Goal: Find specific page/section: Find specific page/section

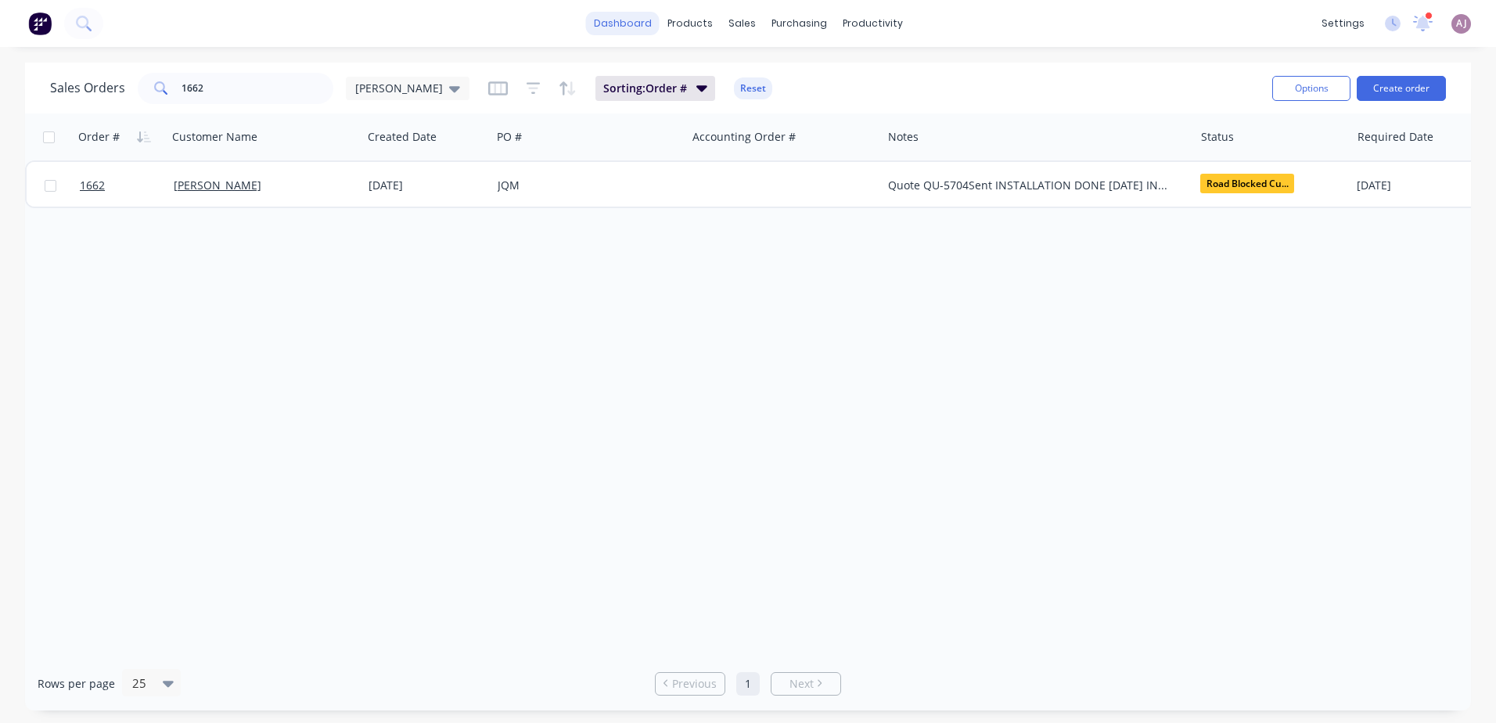
click at [612, 23] on link "dashboard" at bounding box center [623, 23] width 74 height 23
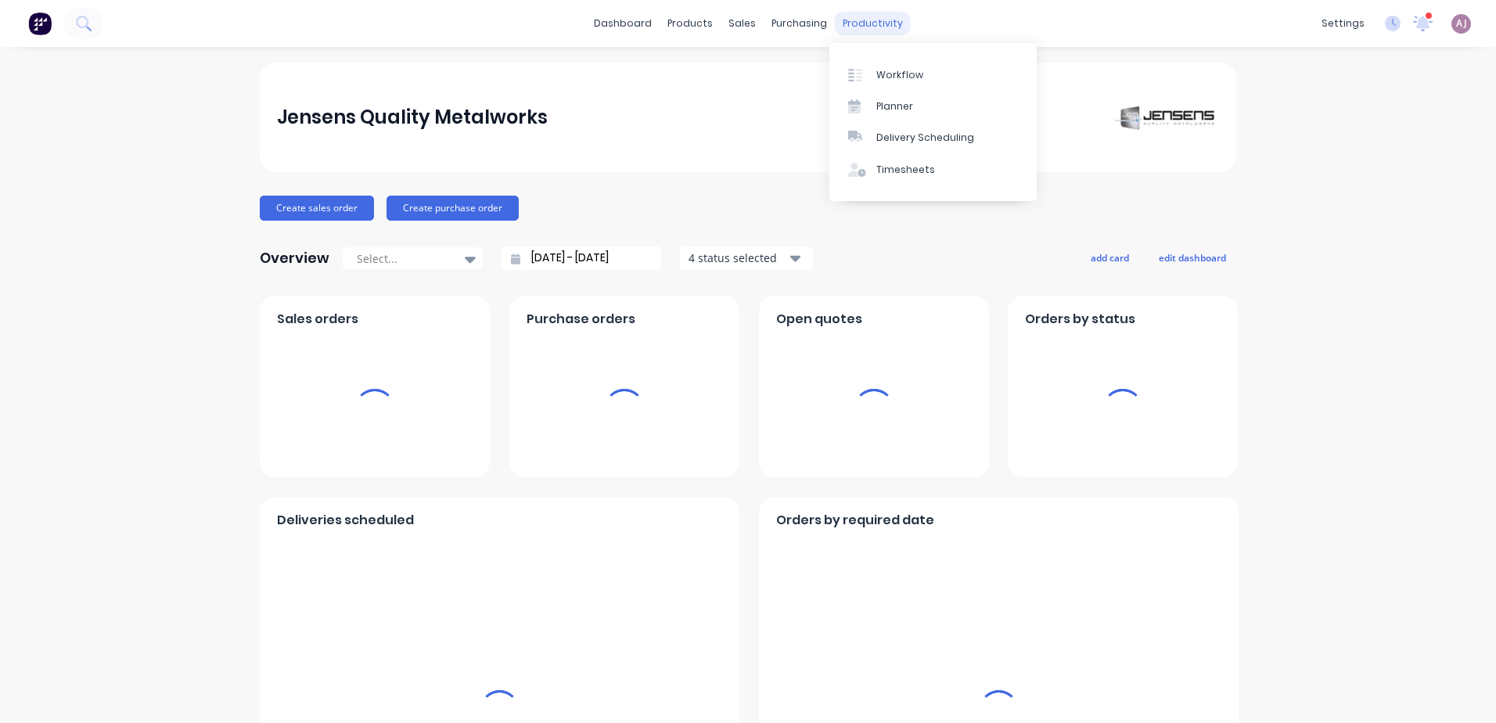
click at [858, 18] on div "productivity" at bounding box center [873, 23] width 76 height 23
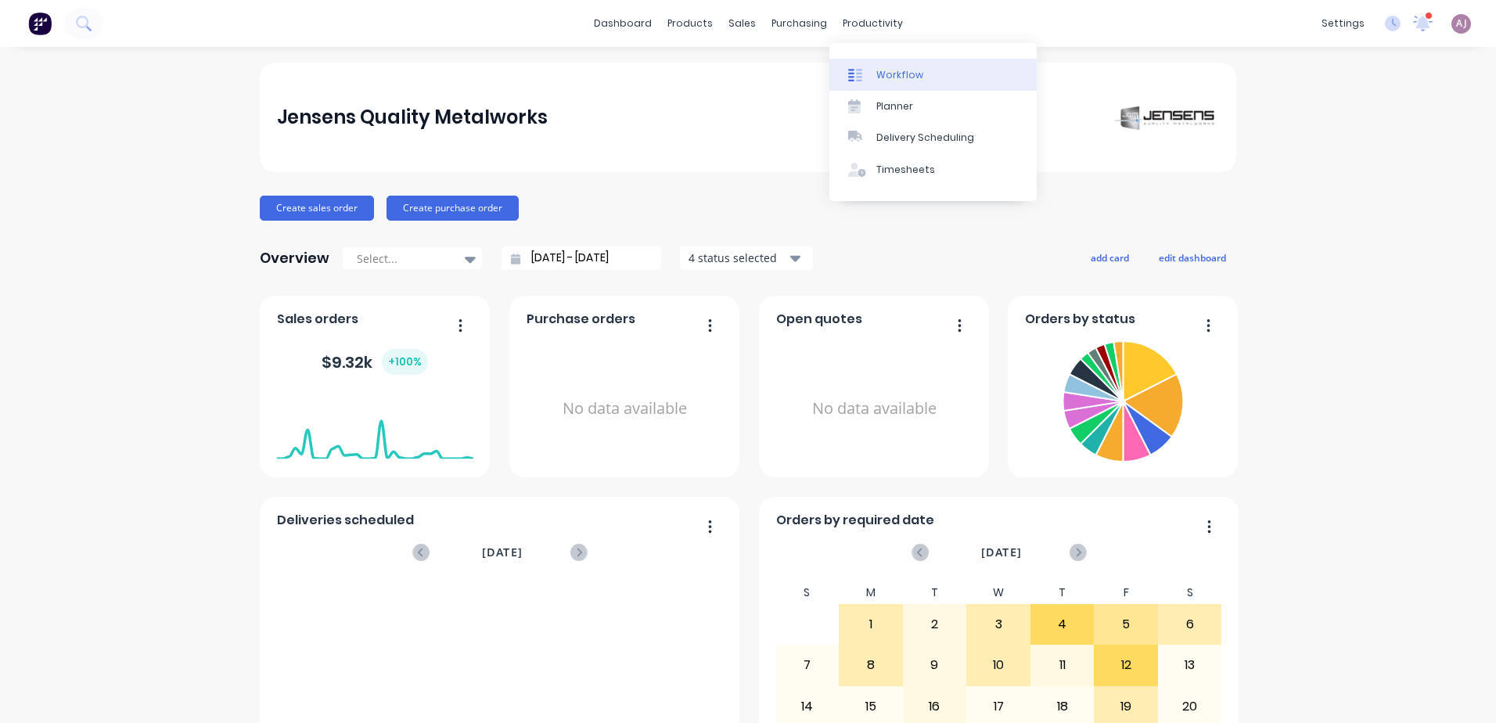
click at [881, 77] on div "Workflow" at bounding box center [900, 75] width 47 height 14
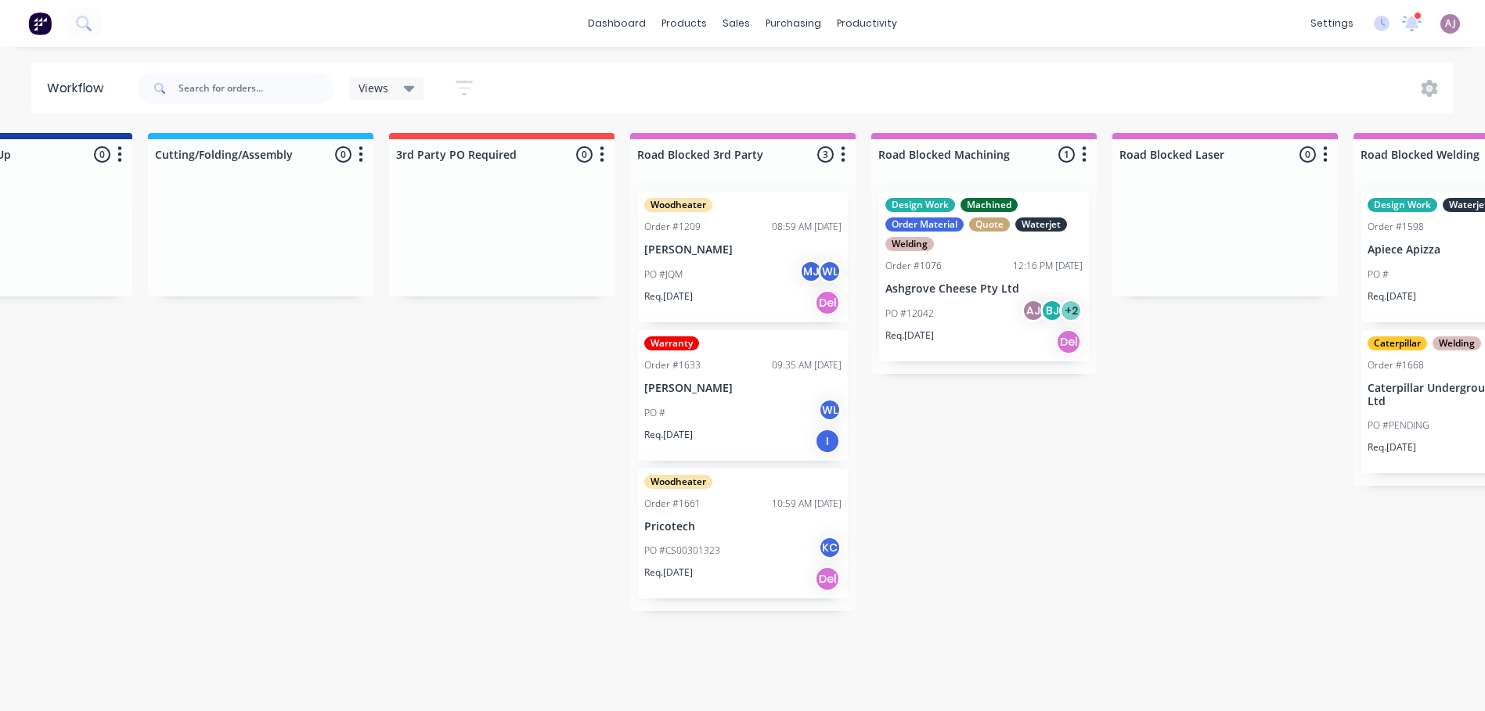
scroll to position [0, 2797]
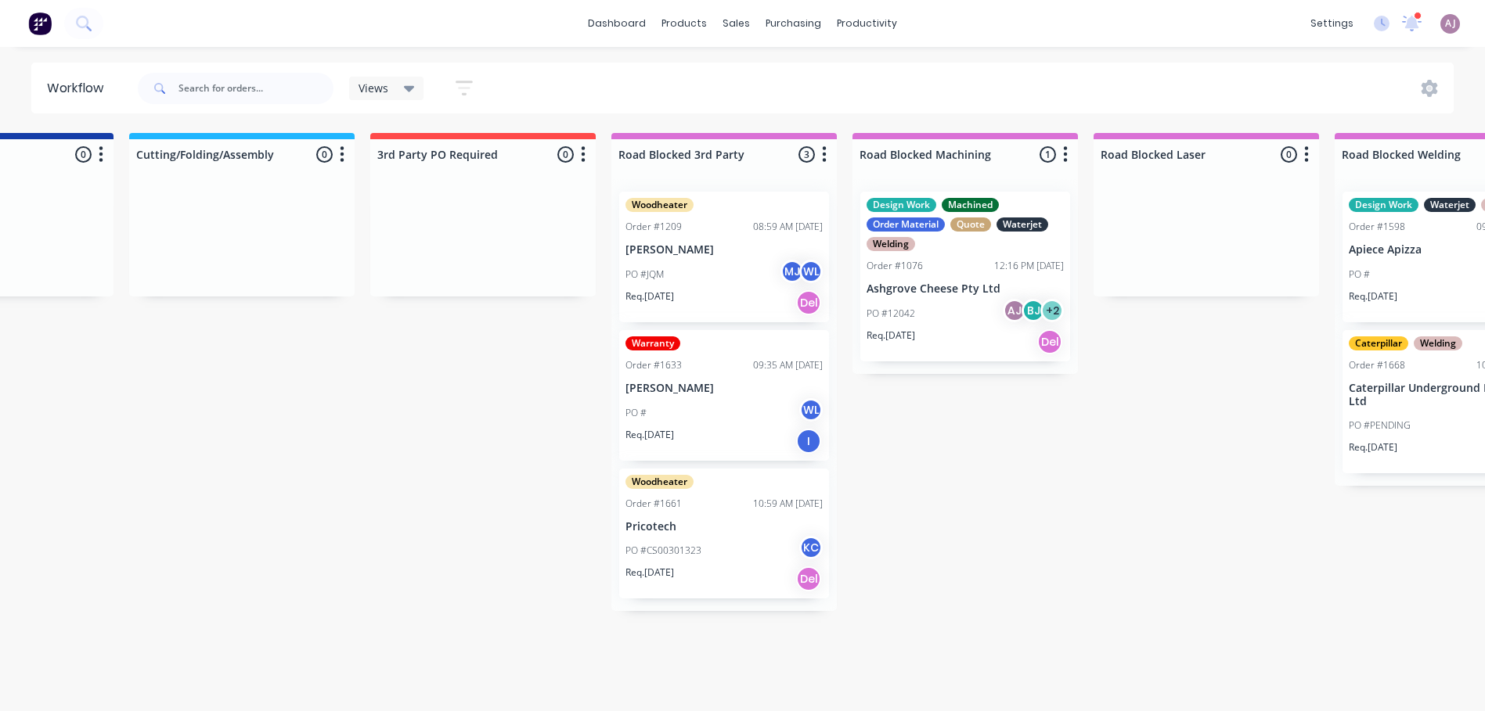
click at [929, 291] on p "Ashgrove Cheese Pty Ltd" at bounding box center [964, 289] width 197 height 13
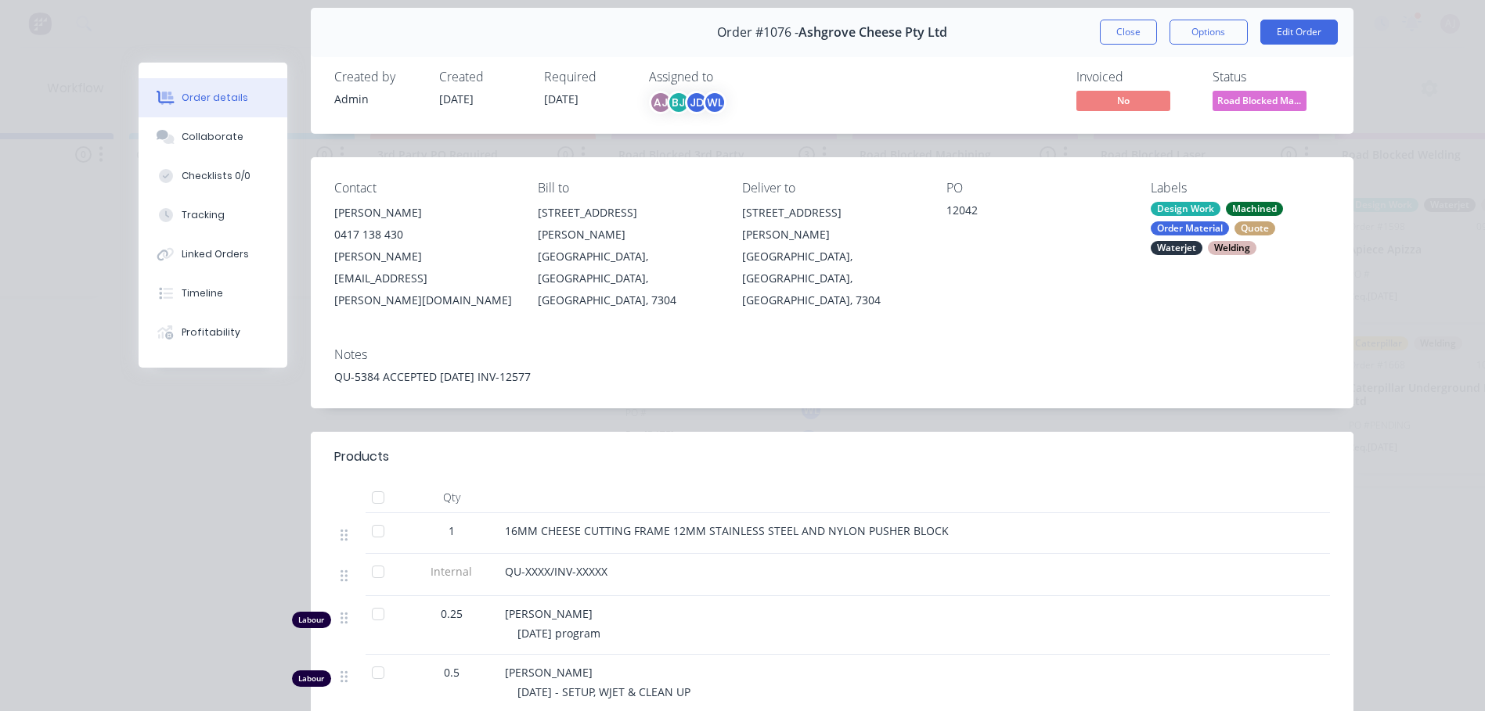
scroll to position [0, 0]
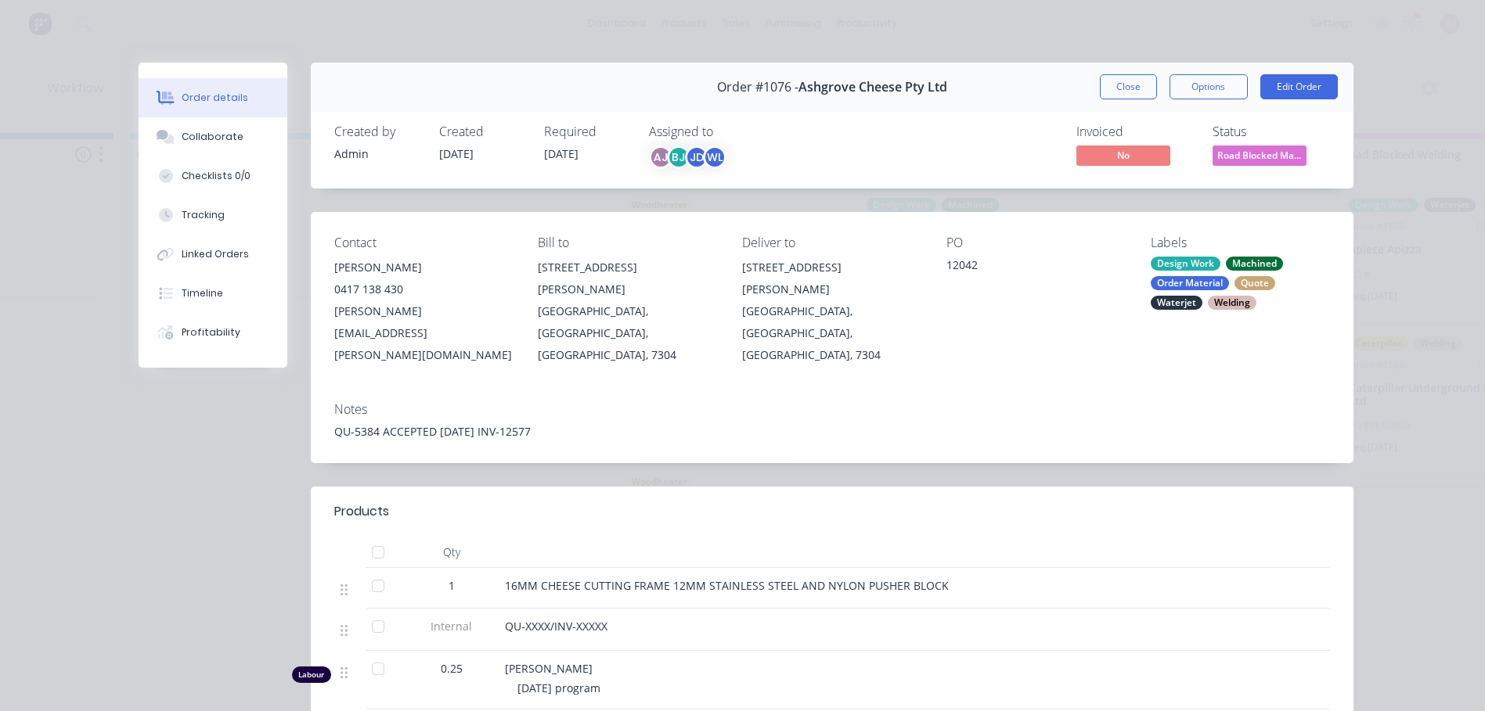
drag, startPoint x: 1134, startPoint y: 88, endPoint x: 1153, endPoint y: 129, distance: 45.5
click at [1134, 87] on button "Close" at bounding box center [1128, 86] width 57 height 25
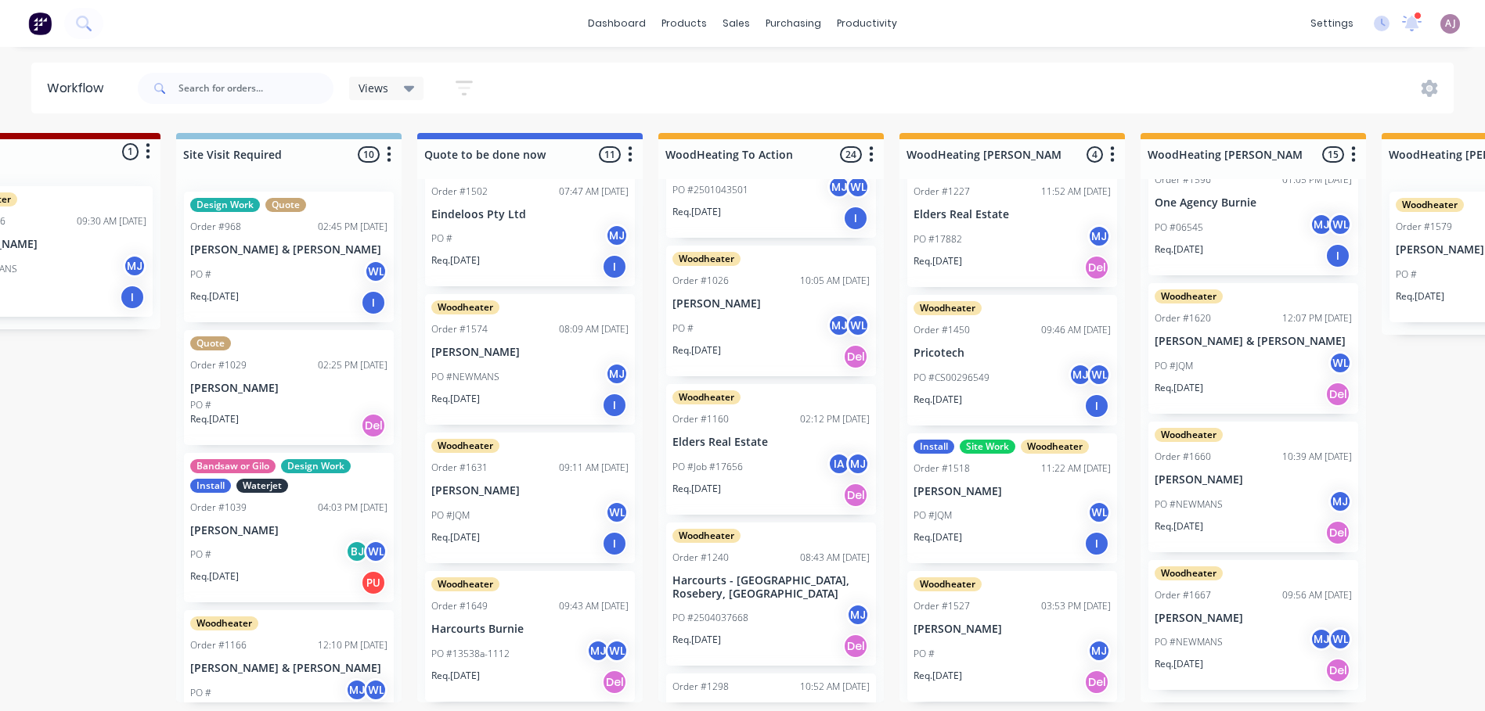
scroll to position [3, 0]
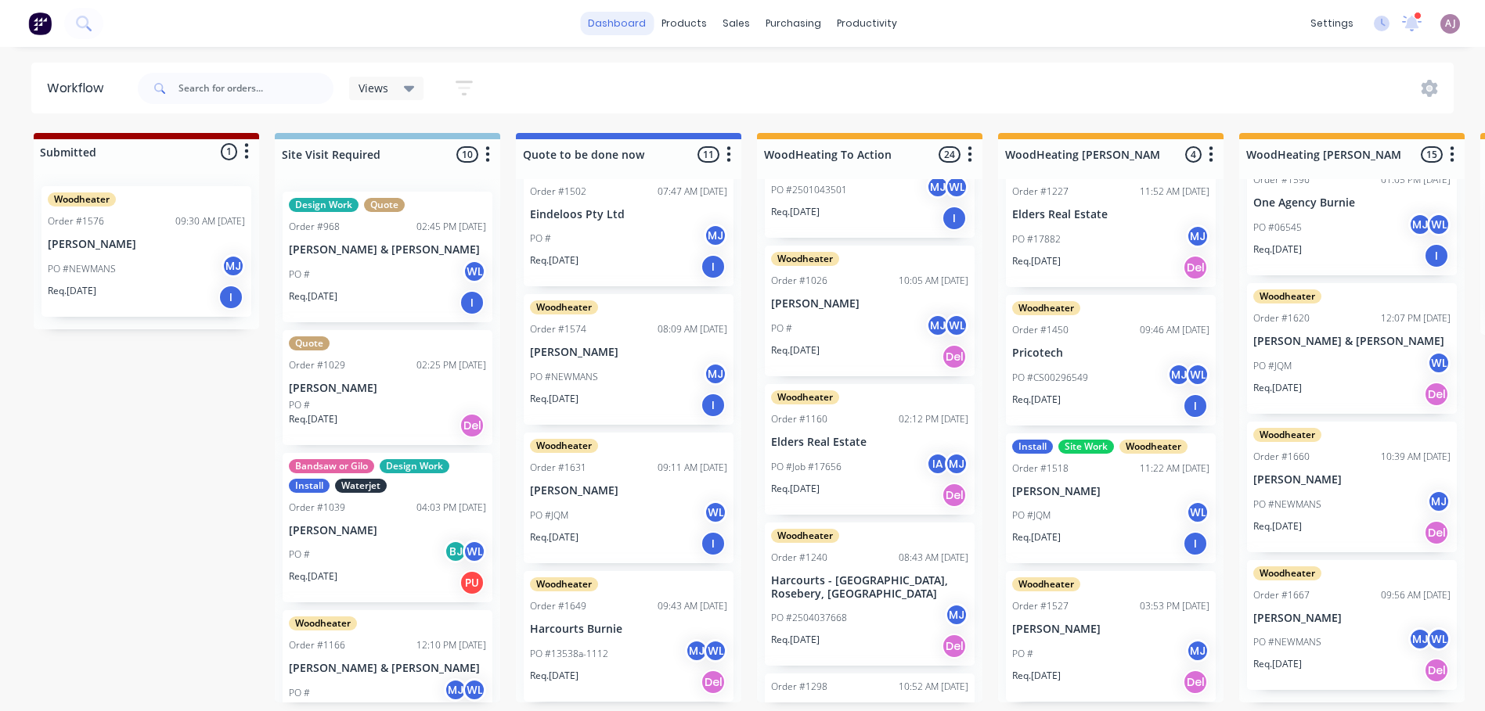
click at [592, 24] on link "dashboard" at bounding box center [617, 23] width 74 height 23
